Goal: Task Accomplishment & Management: Manage account settings

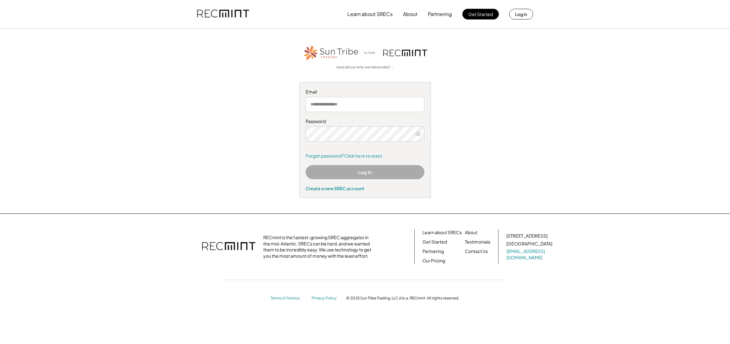
click at [331, 104] on input "email" at bounding box center [365, 104] width 119 height 15
type input "**"
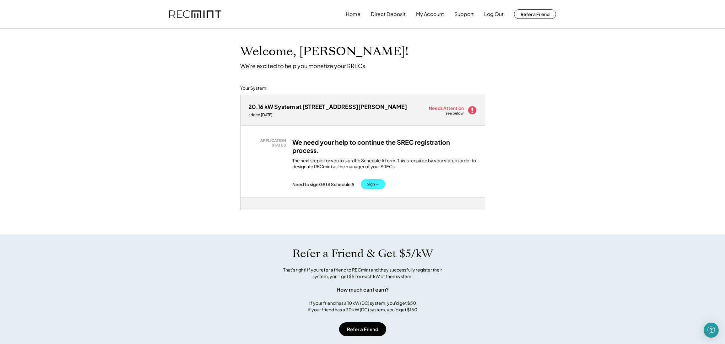
click at [379, 184] on button "Sign →" at bounding box center [373, 184] width 24 height 10
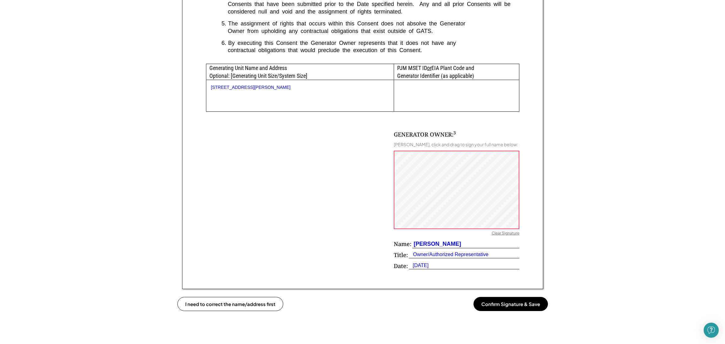
scroll to position [314, 0]
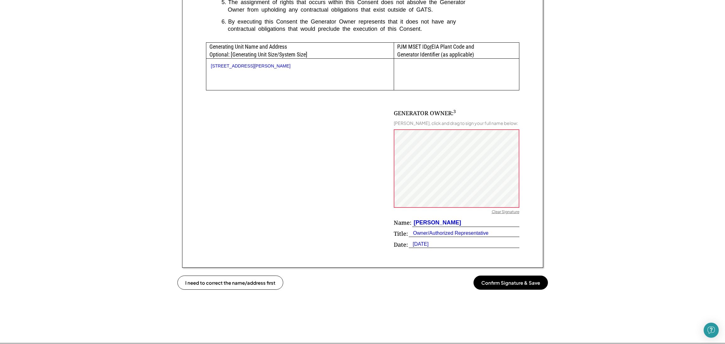
click at [533, 282] on button "Confirm Signature & Save" at bounding box center [511, 283] width 74 height 14
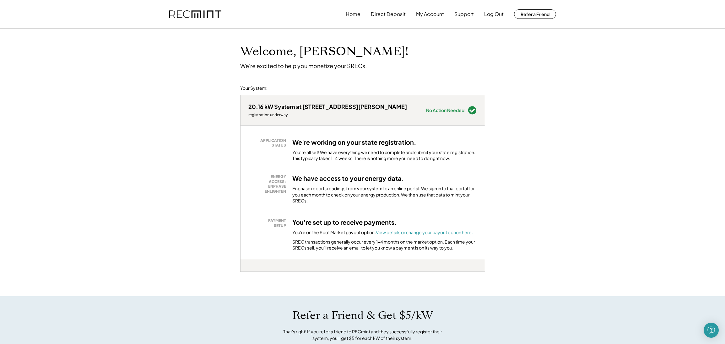
click at [645, 67] on div "Welcome, Stephen! We're excited to help you monetize your SRECs. Your System: 2…" at bounding box center [362, 315] width 725 height 573
click at [373, 19] on button "Direct Deposit" at bounding box center [388, 14] width 35 height 13
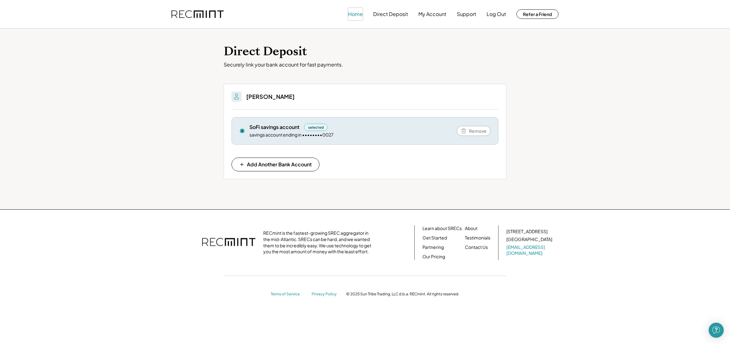
click at [357, 15] on button "Home" at bounding box center [355, 14] width 15 height 13
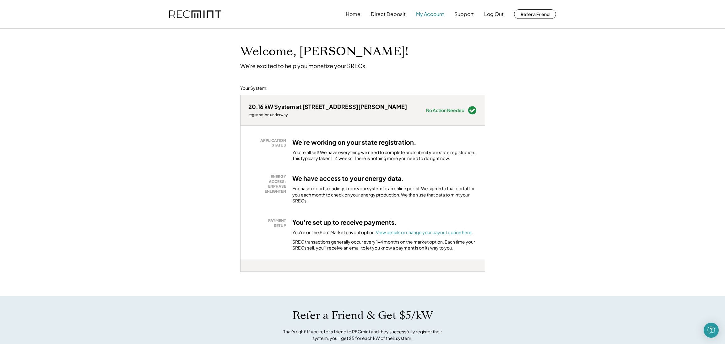
click at [429, 14] on button "My Account" at bounding box center [430, 14] width 28 height 13
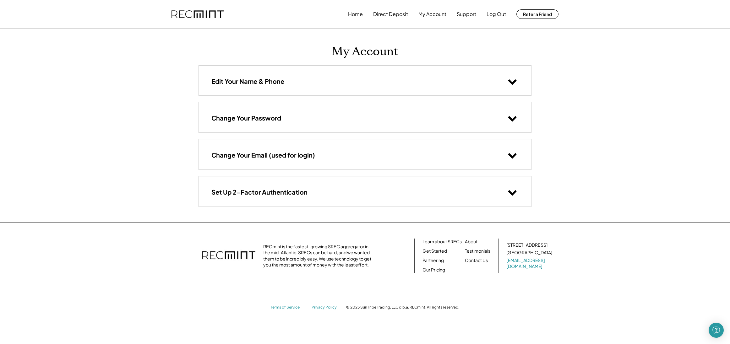
click at [516, 192] on icon at bounding box center [512, 192] width 9 height 9
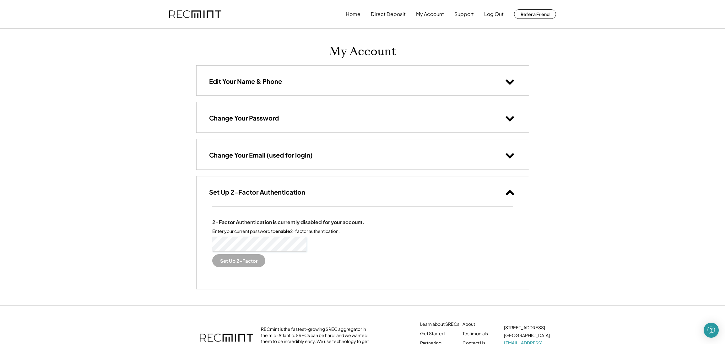
click at [296, 269] on div "2-Factor Authentication is currently disabled for your account. Enter your curr…" at bounding box center [363, 248] width 332 height 83
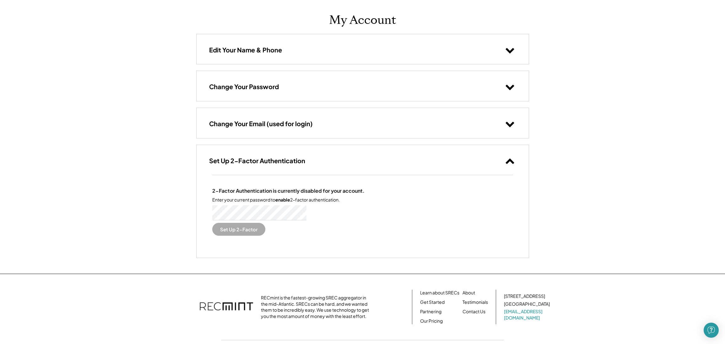
scroll to position [63, 0]
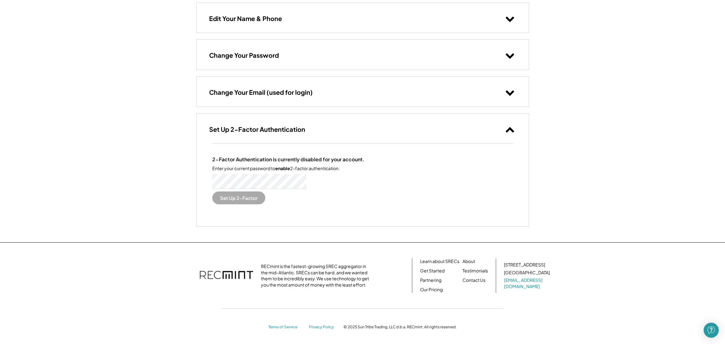
drag, startPoint x: 362, startPoint y: 195, endPoint x: 365, endPoint y: 194, distance: 3.2
click at [362, 195] on div "2-Factor Authentication is currently disabled for your account. Enter your curr…" at bounding box center [362, 180] width 301 height 48
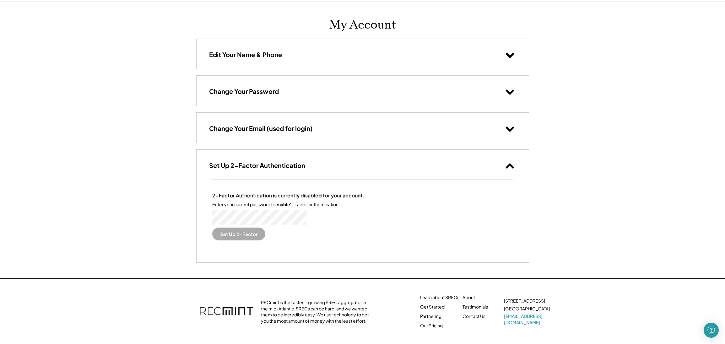
scroll to position [0, 0]
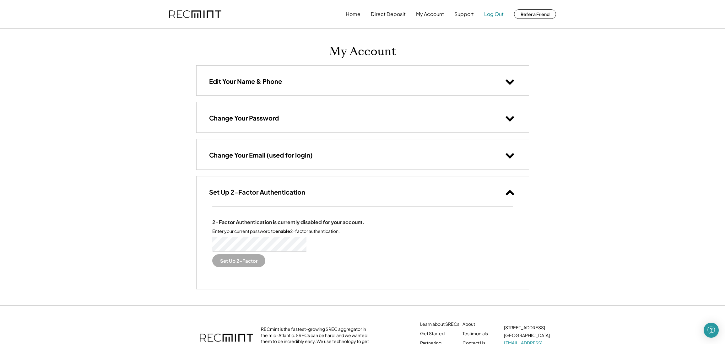
click at [492, 9] on button "Log Out" at bounding box center [493, 14] width 19 height 13
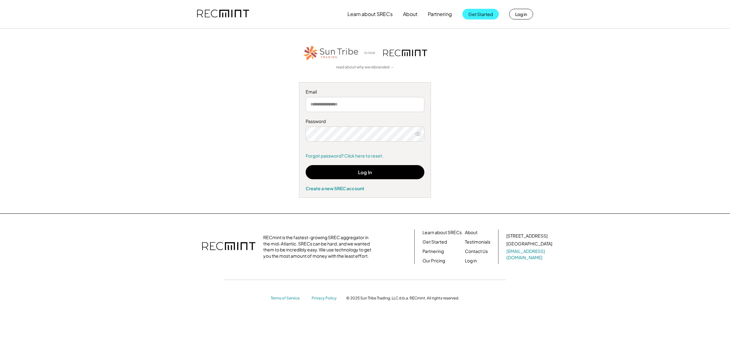
type input "**********"
